Goal: Transaction & Acquisition: Download file/media

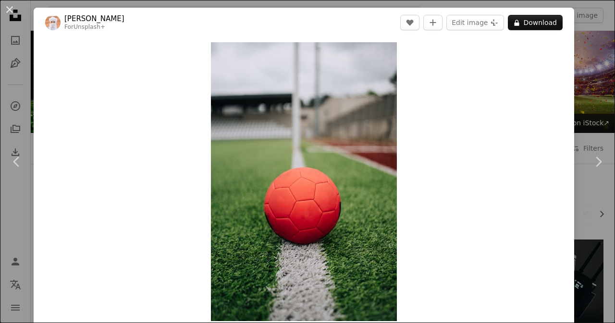
scroll to position [1452, 0]
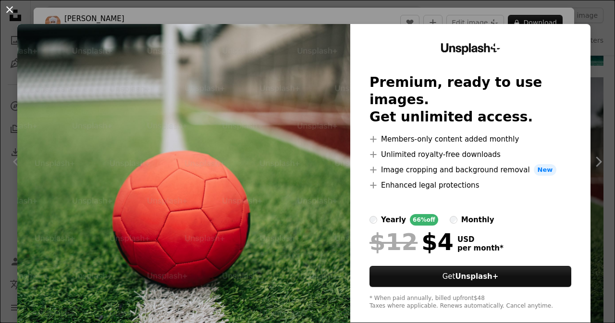
click at [9, 9] on button "An X shape" at bounding box center [10, 10] width 12 height 12
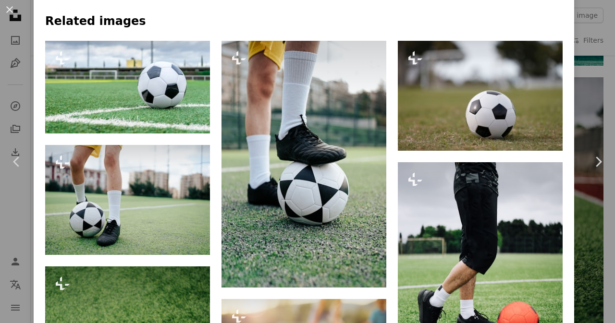
scroll to position [645, 0]
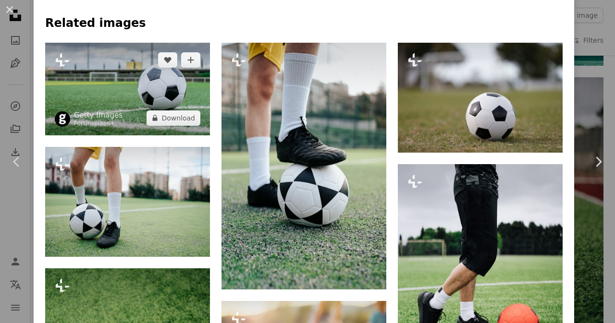
click at [79, 110] on img at bounding box center [127, 89] width 165 height 93
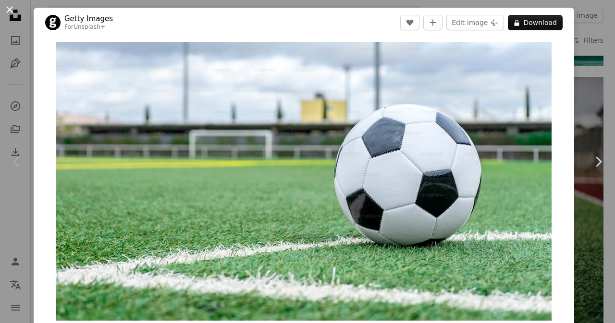
click at [12, 7] on button "An X shape" at bounding box center [10, 10] width 12 height 12
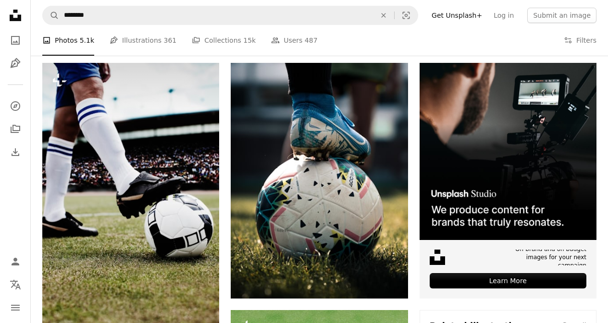
scroll to position [177, 0]
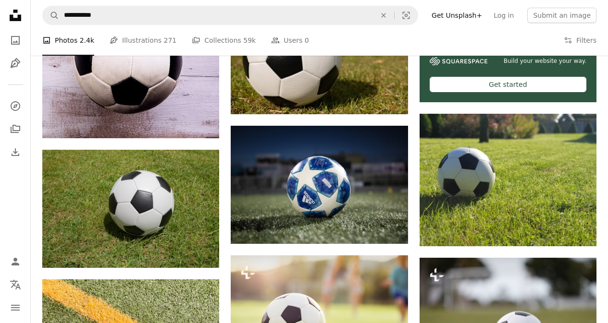
scroll to position [374, 0]
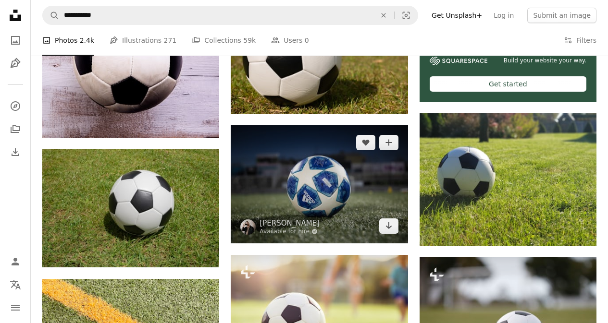
click at [370, 210] on img at bounding box center [319, 184] width 177 height 118
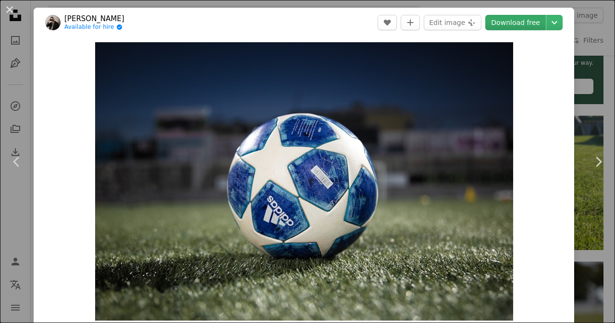
click at [536, 21] on link "Download free" at bounding box center [515, 22] width 61 height 15
